Goal: Task Accomplishment & Management: Use online tool/utility

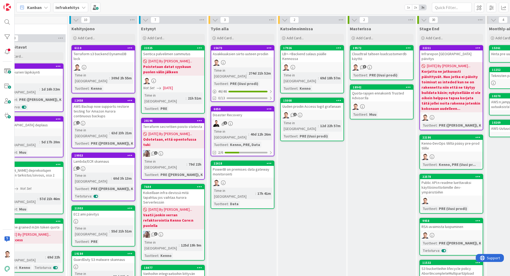
scroll to position [0, 154]
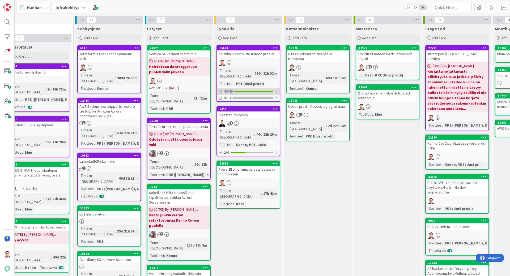
click at [270, 88] on div "46 / 46" at bounding box center [248, 91] width 63 height 7
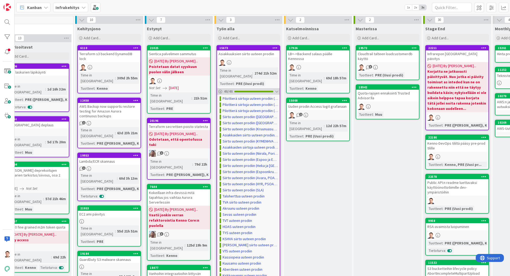
click at [278, 90] on div at bounding box center [276, 92] width 3 height 4
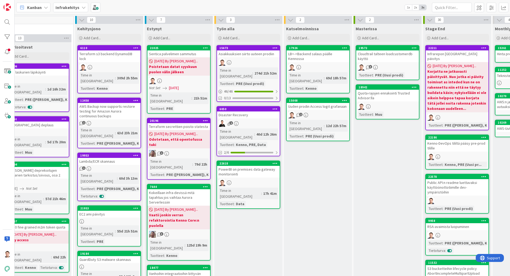
click at [271, 70] on div "Time in Column : 274d 21h 52m Tuotteet : PRE (Uusi prodi)" at bounding box center [249, 76] width 60 height 19
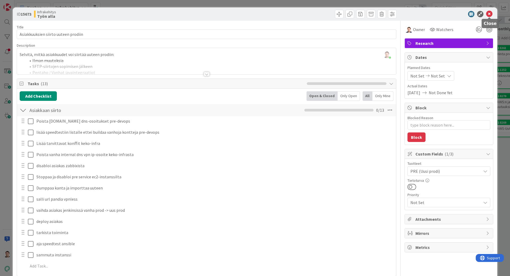
click at [488, 15] on icon at bounding box center [489, 14] width 6 height 6
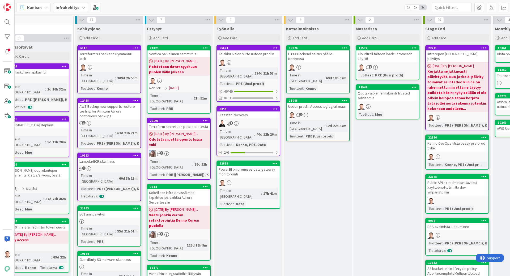
click at [242, 62] on div at bounding box center [248, 62] width 63 height 7
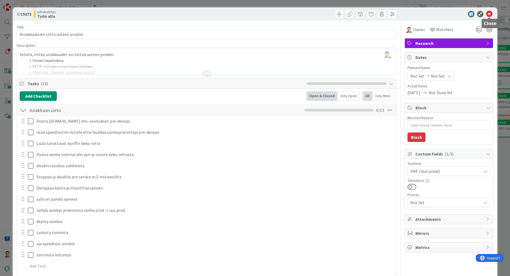
click at [490, 15] on icon at bounding box center [489, 14] width 6 height 6
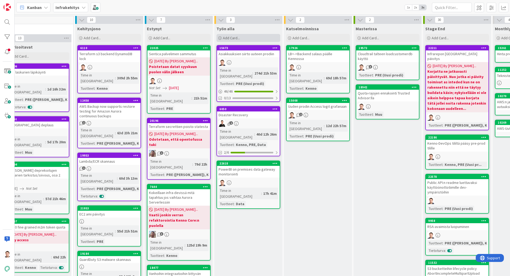
click at [242, 37] on div "Add Card..." at bounding box center [249, 38] width 64 height 8
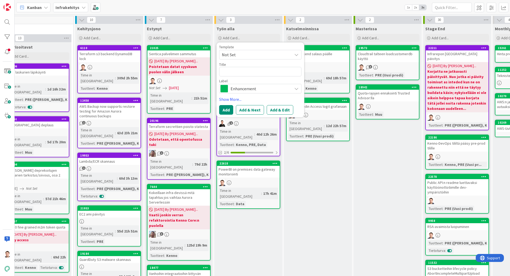
click at [245, 70] on textarea at bounding box center [260, 72] width 82 height 10
type textarea "x"
type textarea "K"
type textarea "x"
type textarea "KA"
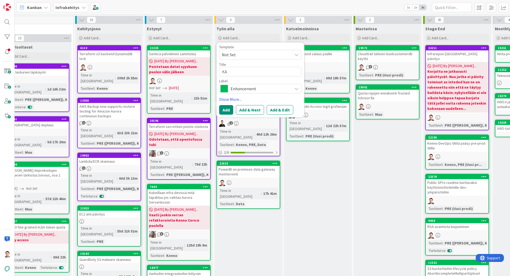
type textarea "x"
type textarea "KAS"
type textarea "x"
type textarea "KAS"
type textarea "x"
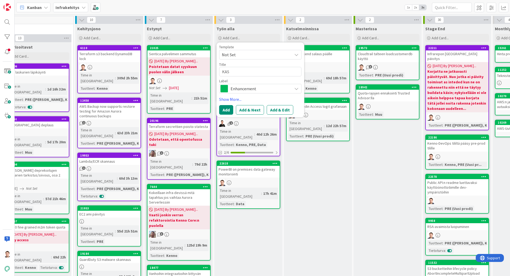
type textarea "KAS u"
type textarea "x"
type textarea "KAS uu"
type textarea "x"
type textarea "KAS uut"
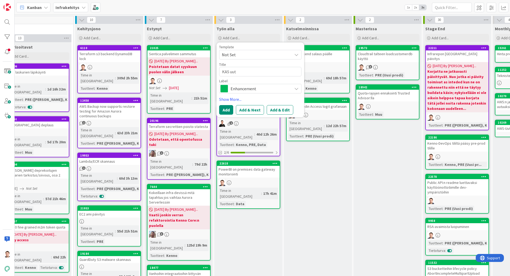
type textarea "x"
type textarea "KAS uute"
type textarea "x"
type textarea "KAS uutee"
type textarea "x"
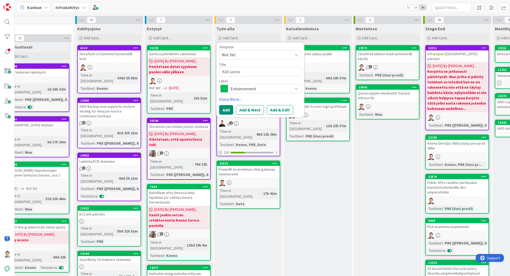
type textarea "KAS uuteen"
type textarea "x"
type textarea "KAS uuteen"
type textarea "x"
type textarea "KAS uuteen p"
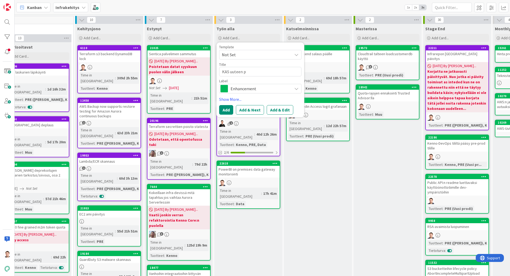
type textarea "x"
type textarea "KAS uuteen pr"
type textarea "x"
type textarea "KAS uuteen pro"
type textarea "x"
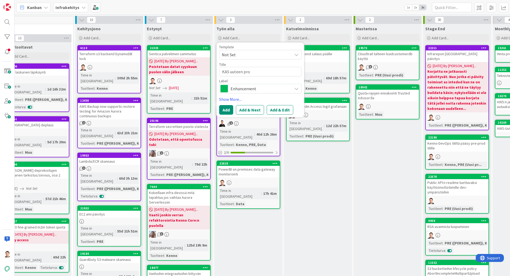
type textarea "KAS uuteen prod"
type textarea "x"
type textarea "KAS uuteen prodi"
type textarea "x"
type textarea "KAS uuteen prodii"
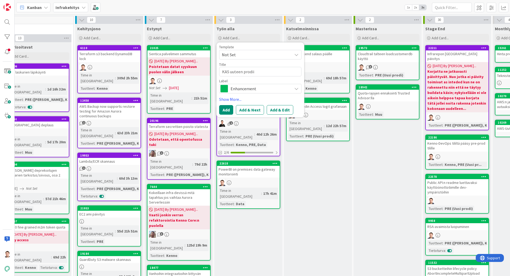
type textarea "x"
type textarea "KAS uuteen prodiin"
click at [227, 111] on button "Add" at bounding box center [226, 110] width 14 height 10
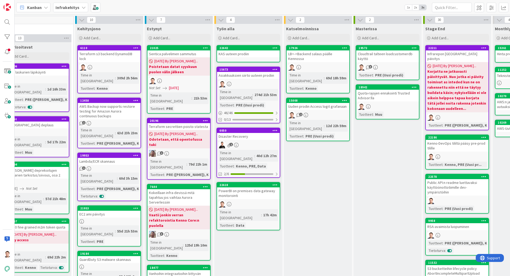
click at [274, 48] on icon at bounding box center [275, 48] width 5 height 4
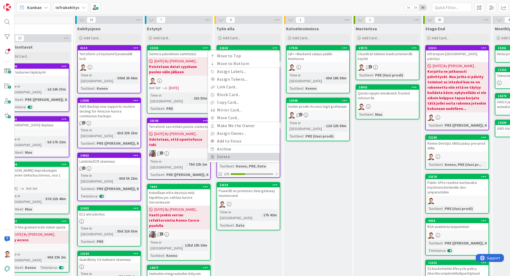
click at [247, 156] on link "Delete" at bounding box center [244, 157] width 72 height 8
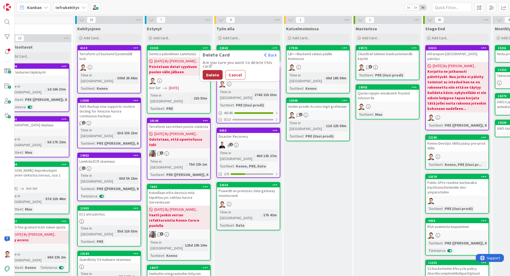
click at [216, 74] on button "Delete" at bounding box center [213, 75] width 20 height 10
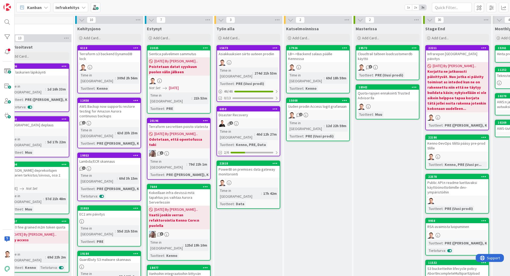
click at [265, 57] on link "15673 Asiakkuuksien siirto uuteen prodiin Time in Column : 274d 21h 53m Tuottee…" at bounding box center [249, 73] width 64 height 57
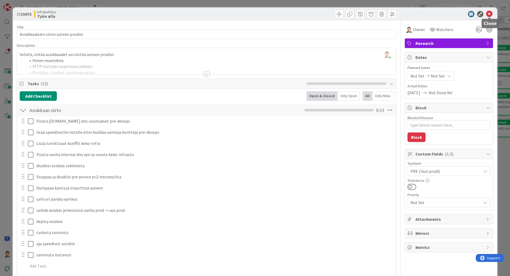
click at [490, 12] on icon at bounding box center [489, 14] width 6 height 6
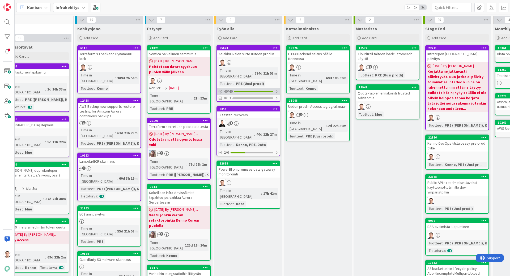
click at [256, 88] on div "46 / 46" at bounding box center [248, 91] width 63 height 7
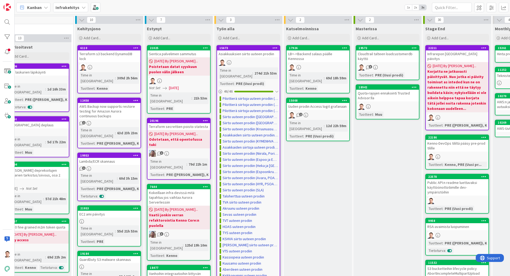
click at [255, 65] on div at bounding box center [248, 62] width 63 height 7
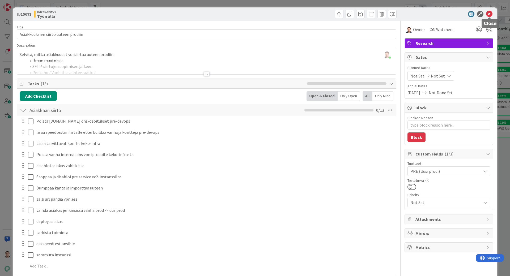
click at [489, 12] on icon at bounding box center [489, 14] width 6 height 6
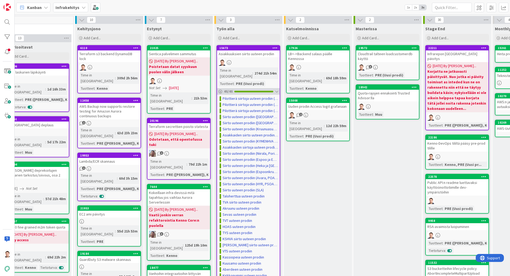
click at [275, 88] on div "46 / 46" at bounding box center [248, 91] width 63 height 7
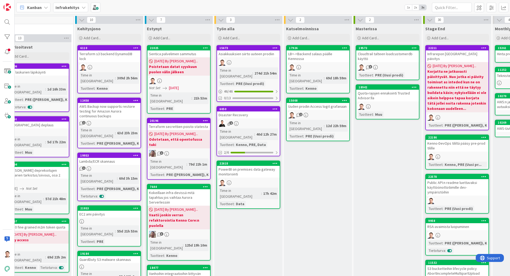
click at [244, 41] on div "Add Card..." at bounding box center [249, 38] width 64 height 8
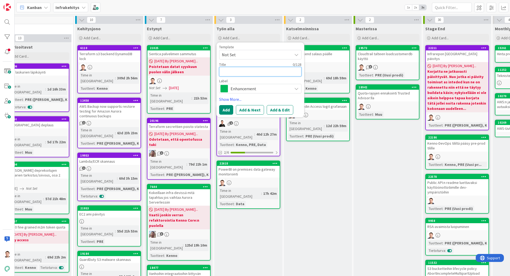
click at [239, 76] on textarea at bounding box center [260, 72] width 82 height 10
type textarea "x"
type textarea "K"
type textarea "x"
type textarea "KA"
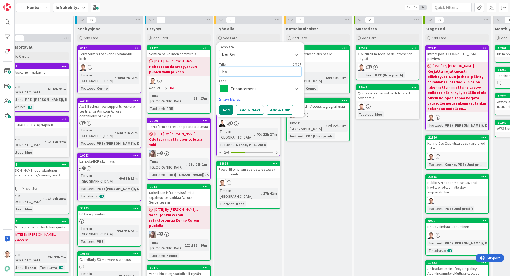
type textarea "x"
type textarea "KAS"
type textarea "x"
type textarea "KAS"
type textarea "x"
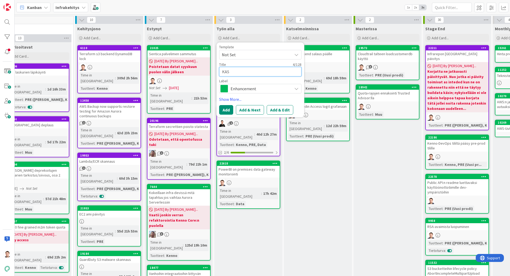
type textarea "KAS u"
type textarea "x"
type textarea "KAS uu"
type textarea "x"
type textarea "KAS uut"
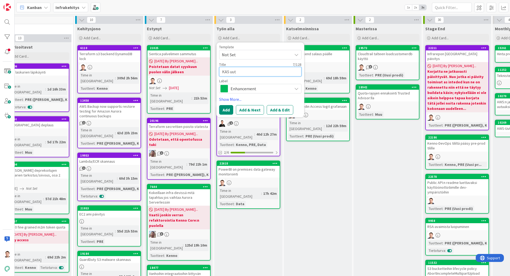
type textarea "x"
type textarea "KAS uute"
type textarea "x"
type textarea "KAS uutee"
type textarea "x"
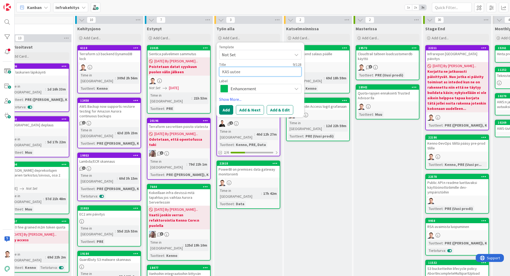
type textarea "KAS uuteen"
type textarea "x"
type textarea "KAS uuteen"
type textarea "x"
type textarea "KAS uuteen p"
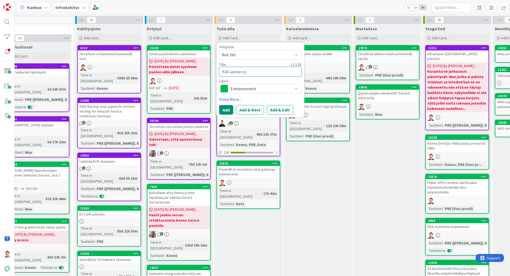
type textarea "x"
type textarea "KAS uuteen pr"
type textarea "x"
type textarea "KAS uuteen pro"
type textarea "x"
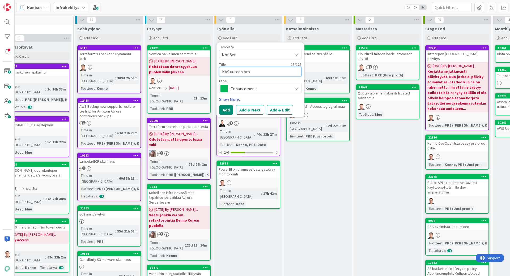
type textarea "KAS uuteen prod"
type textarea "x"
type textarea "KAS uuteen prodi"
type textarea "x"
type textarea "KAS uuteen prodii"
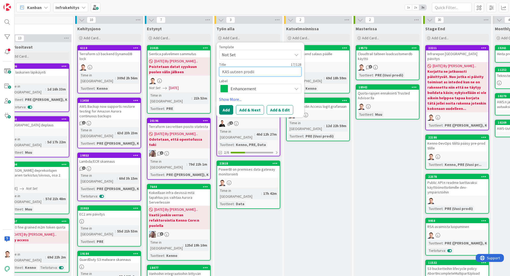
type textarea "x"
type textarea "KAS uuteen prodiin"
click at [227, 107] on button "Add" at bounding box center [226, 110] width 14 height 10
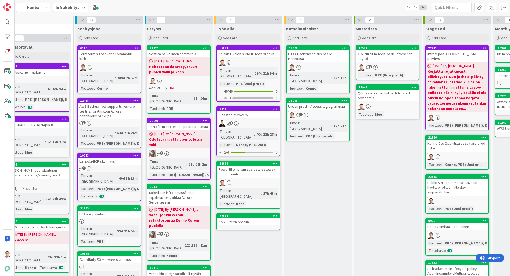
click at [244, 219] on div "KAS uuteen prodiin" at bounding box center [248, 222] width 63 height 7
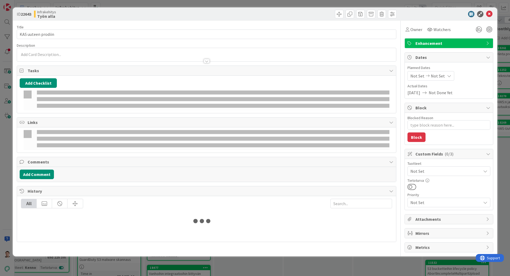
type textarea "x"
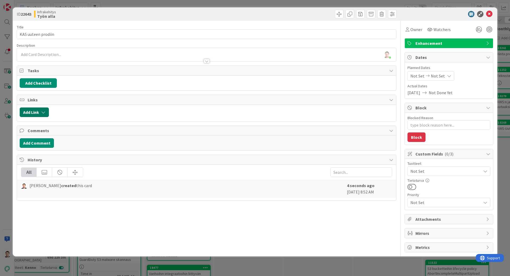
click at [42, 111] on icon "button" at bounding box center [43, 112] width 4 height 4
click at [56, 159] on input "text" at bounding box center [59, 158] width 74 height 10
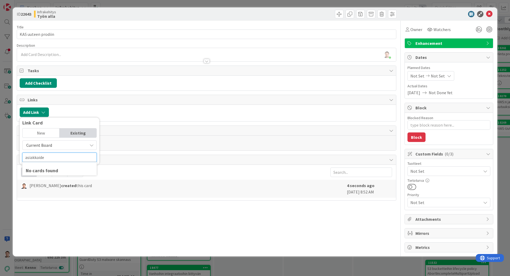
type input "asiakkaiden"
click at [237, 265] on div "ID 22643 Infrakehitys Työn alla Title 18 / 128 KAS uuteen prodiin Description T…" at bounding box center [255, 138] width 510 height 276
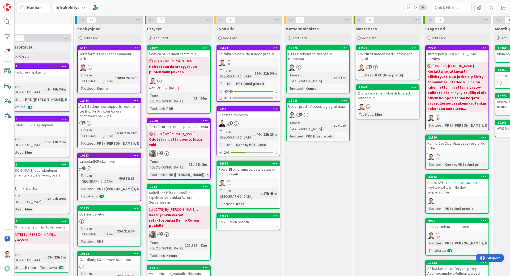
click at [246, 219] on div "KAS uuteen prodiin" at bounding box center [248, 222] width 63 height 7
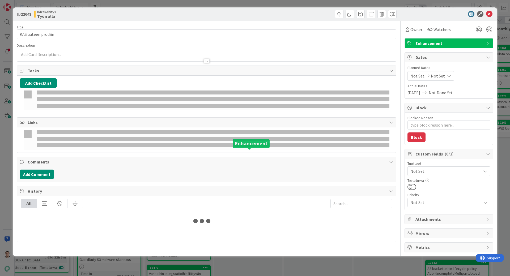
type textarea "x"
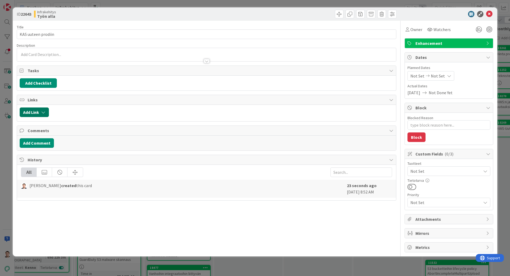
click at [41, 111] on button "Add Link" at bounding box center [34, 113] width 29 height 10
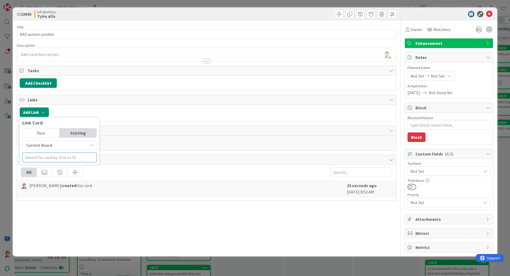
click at [65, 153] on input "text" at bounding box center [59, 158] width 74 height 10
type input "Asiakkuuksien"
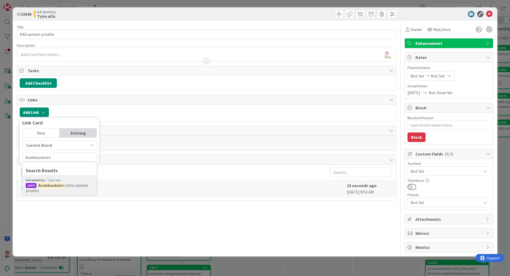
click at [69, 188] on span "siirto uuteen prodiin" at bounding box center [57, 188] width 62 height 11
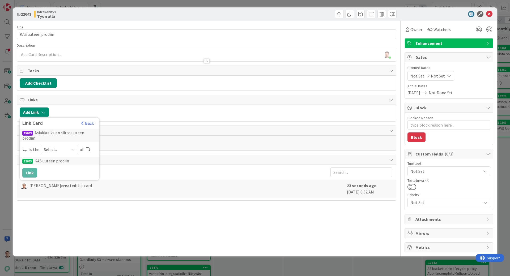
click at [58, 145] on div "Select..." at bounding box center [59, 150] width 37 height 10
click at [75, 166] on span "parent" at bounding box center [88, 162] width 60 height 8
click at [33, 170] on button "Link" at bounding box center [29, 173] width 15 height 10
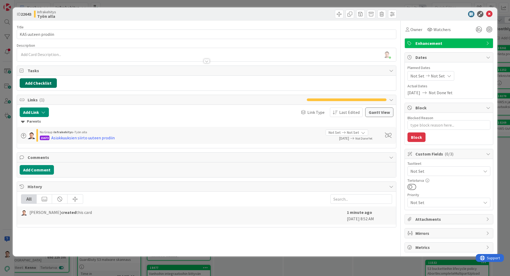
click at [50, 86] on button "Add Checklist" at bounding box center [38, 83] width 37 height 10
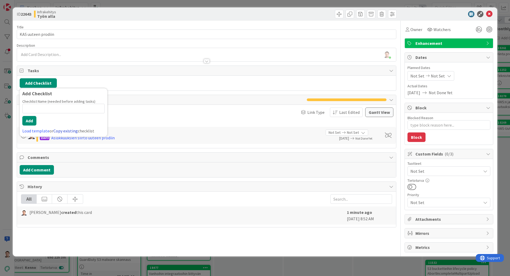
click at [63, 130] on link "Copy existing" at bounding box center [65, 130] width 24 height 5
type textarea "x"
click at [59, 123] on input "text" at bounding box center [63, 127] width 82 height 10
type input "asi"
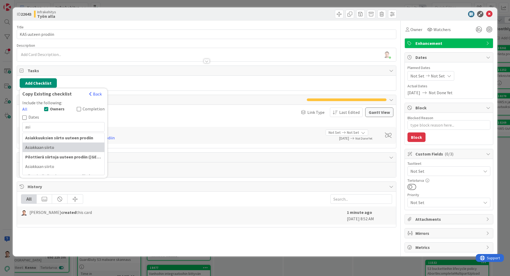
click at [67, 143] on div "Asiakkaan siirto" at bounding box center [64, 148] width 82 height 10
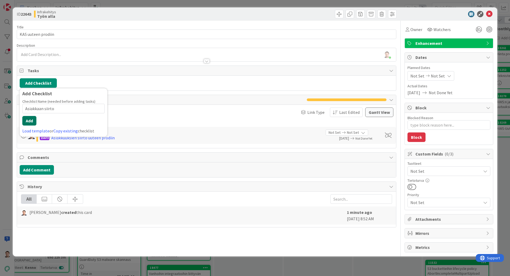
click at [29, 119] on button "Add" at bounding box center [29, 121] width 14 height 10
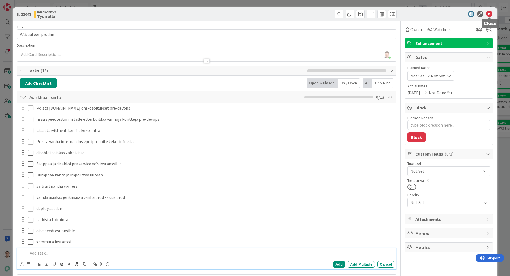
click at [490, 11] on icon at bounding box center [489, 14] width 6 height 6
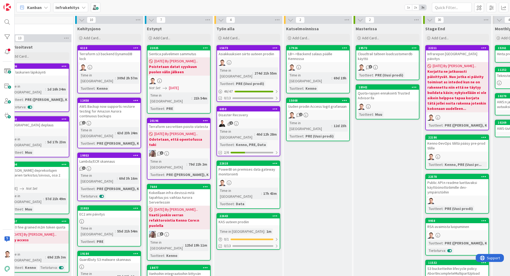
click at [255, 219] on div "KAS uuteen prodiin" at bounding box center [248, 222] width 63 height 7
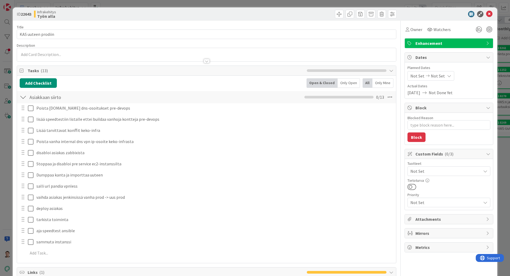
click at [424, 172] on span "Not Set" at bounding box center [445, 171] width 71 height 6
click at [423, 196] on span "PRE (Uusi [PERSON_NAME])" at bounding box center [429, 193] width 29 height 8
click at [441, 15] on div at bounding box center [446, 14] width 94 height 6
click at [489, 14] on icon at bounding box center [489, 14] width 6 height 6
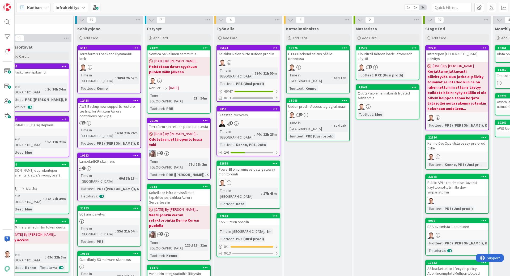
click at [253, 166] on div "PowerBI on premises data gateway monitorointi" at bounding box center [248, 172] width 63 height 12
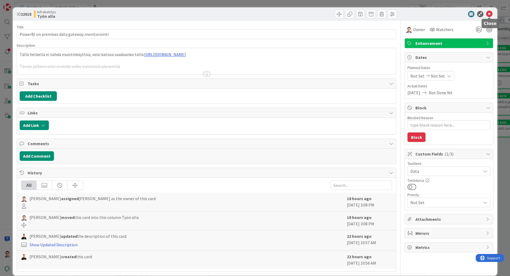
click at [488, 15] on icon at bounding box center [489, 14] width 6 height 6
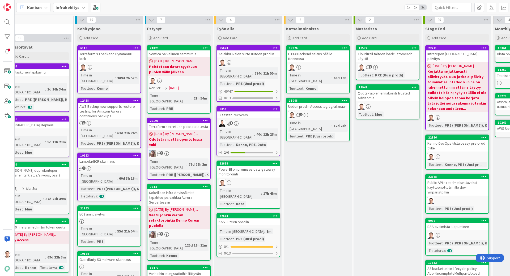
click at [259, 213] on link "22643 KAS uuteen prodiin Time in Column : 1m Tuotteet : PRE (Uusi prodi) 0 / 1 …" at bounding box center [249, 235] width 64 height 44
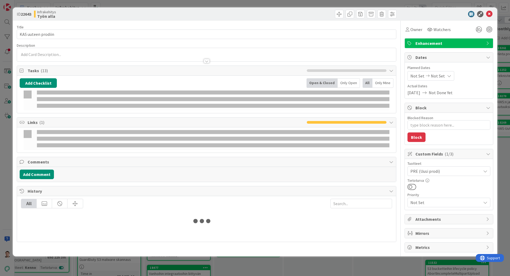
type textarea "x"
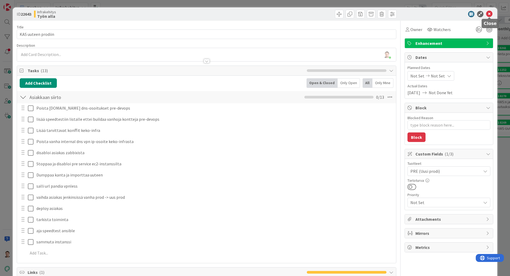
click at [489, 12] on icon at bounding box center [489, 14] width 6 height 6
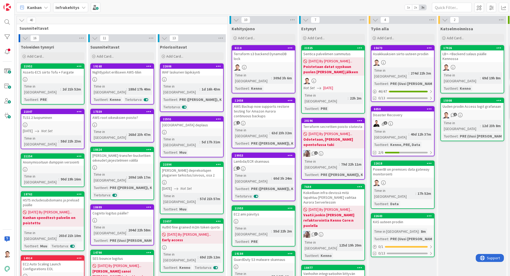
scroll to position [0, 79]
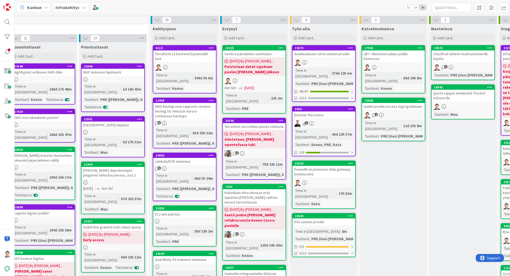
click at [311, 213] on link "22643 KAS uuteen prodiin Time in [GEOGRAPHIC_DATA] : 8m Tuotteet : PRE (Uusi [P…" at bounding box center [324, 235] width 64 height 44
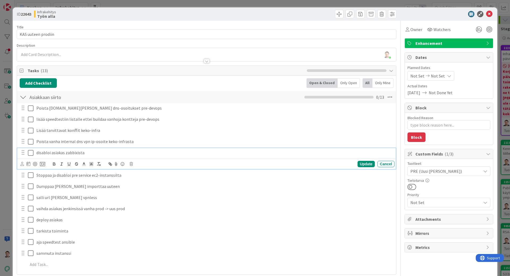
click at [31, 152] on icon at bounding box center [32, 153] width 8 height 6
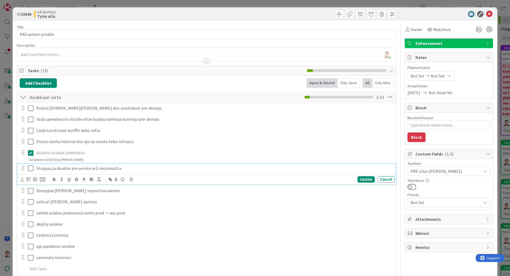
click at [31, 167] on icon at bounding box center [32, 168] width 8 height 6
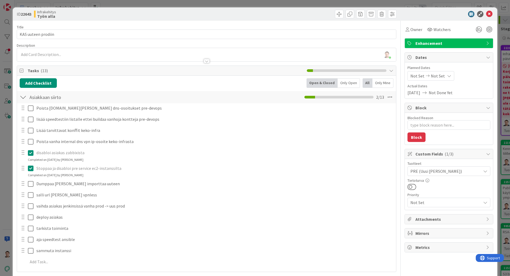
type textarea "x"
